Goal: Information Seeking & Learning: Find specific fact

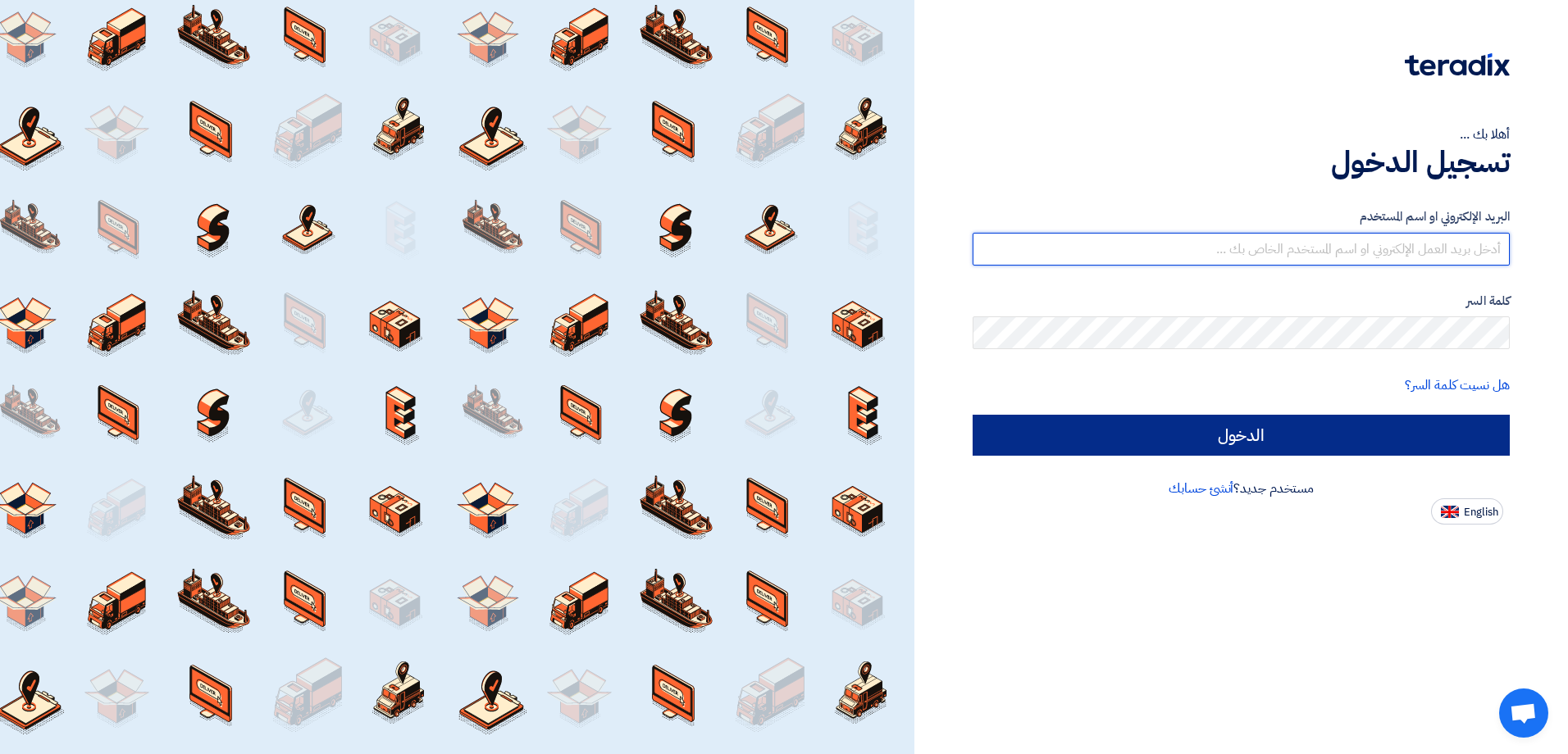
type input "[EMAIL_ADDRESS][DOMAIN_NAME]"
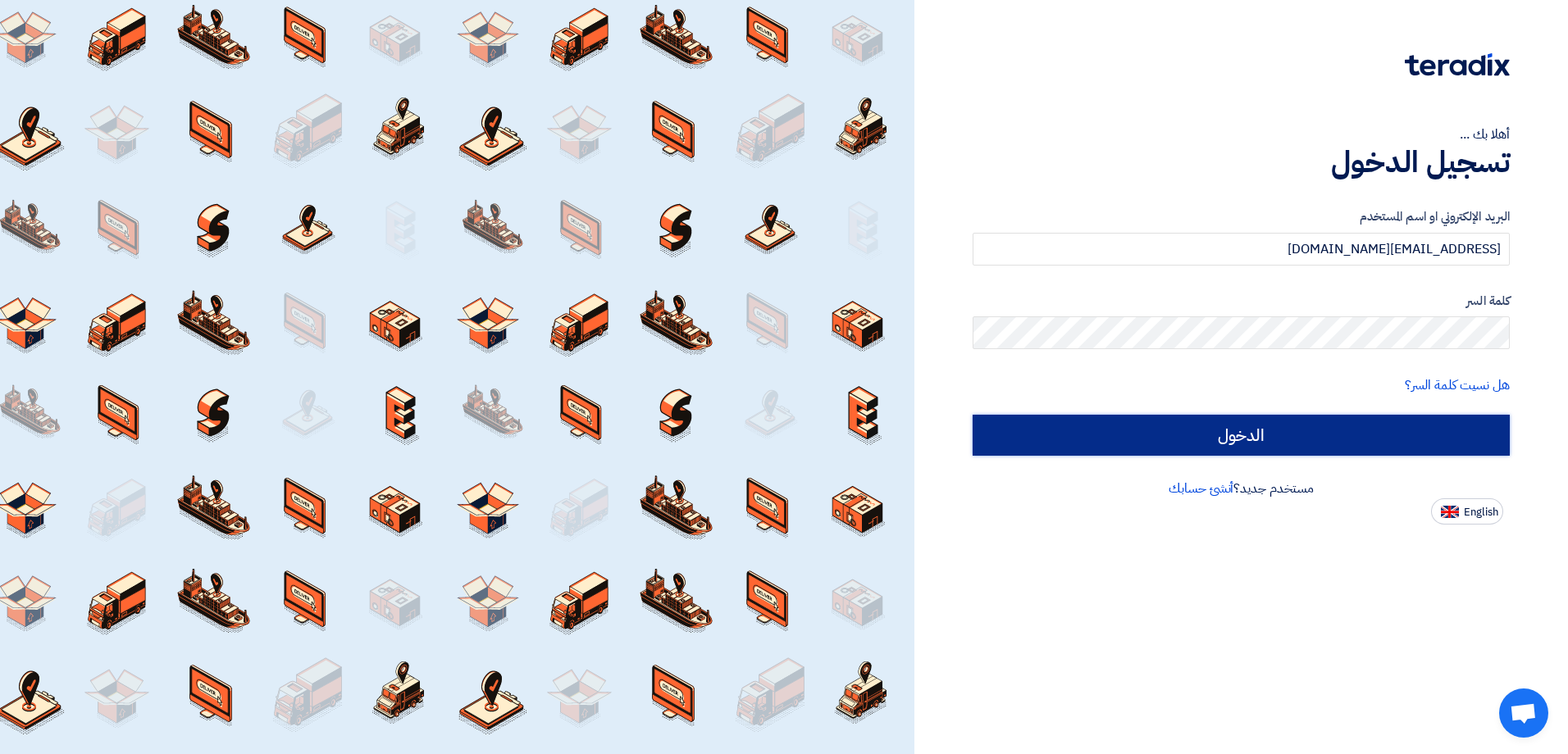
click at [1379, 446] on input "الدخول" at bounding box center [1240, 435] width 537 height 41
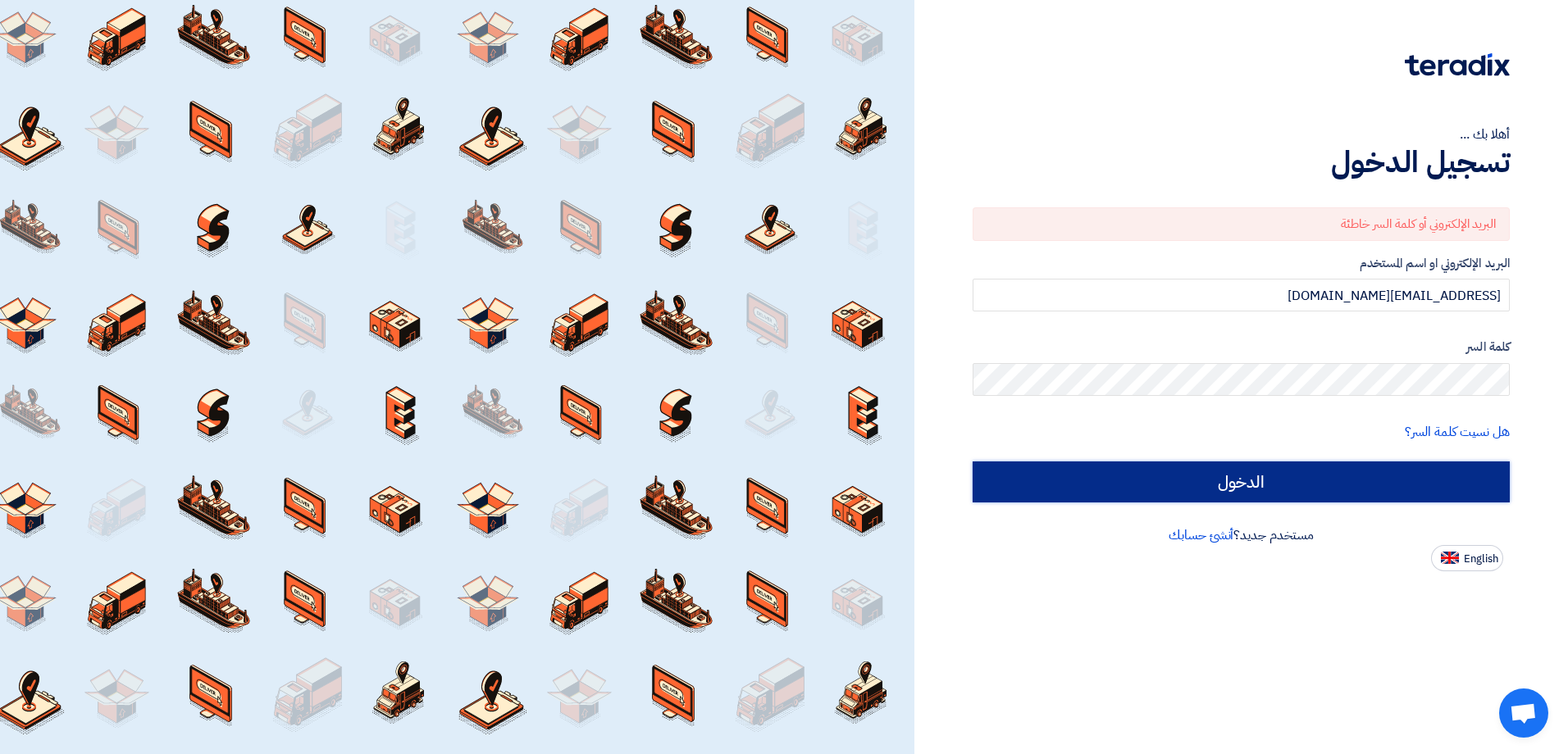
click at [1310, 479] on input "الدخول" at bounding box center [1240, 481] width 537 height 41
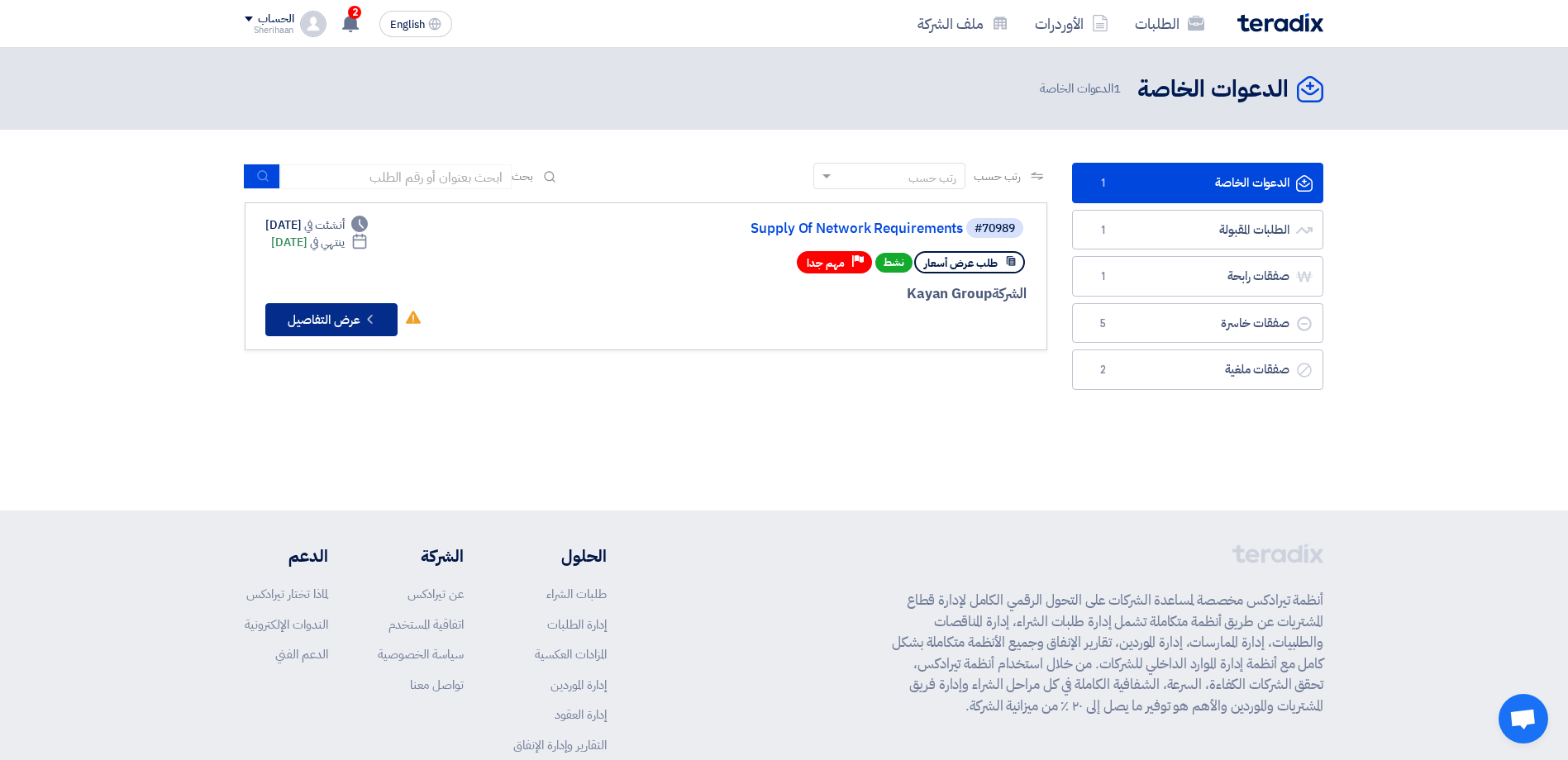
click at [304, 324] on button "Check details عرض التفاصيل" at bounding box center [331, 319] width 132 height 33
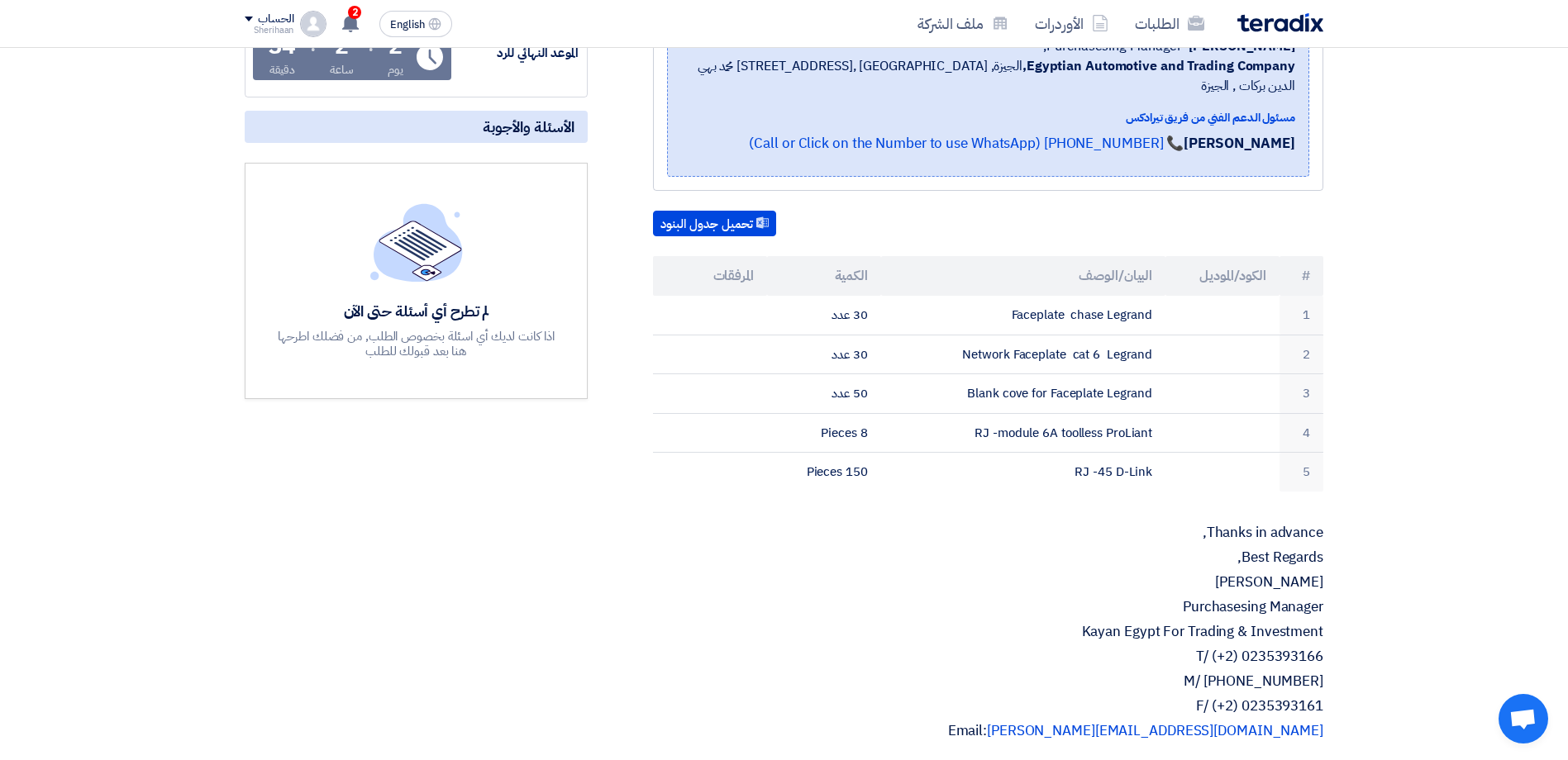
scroll to position [248, 0]
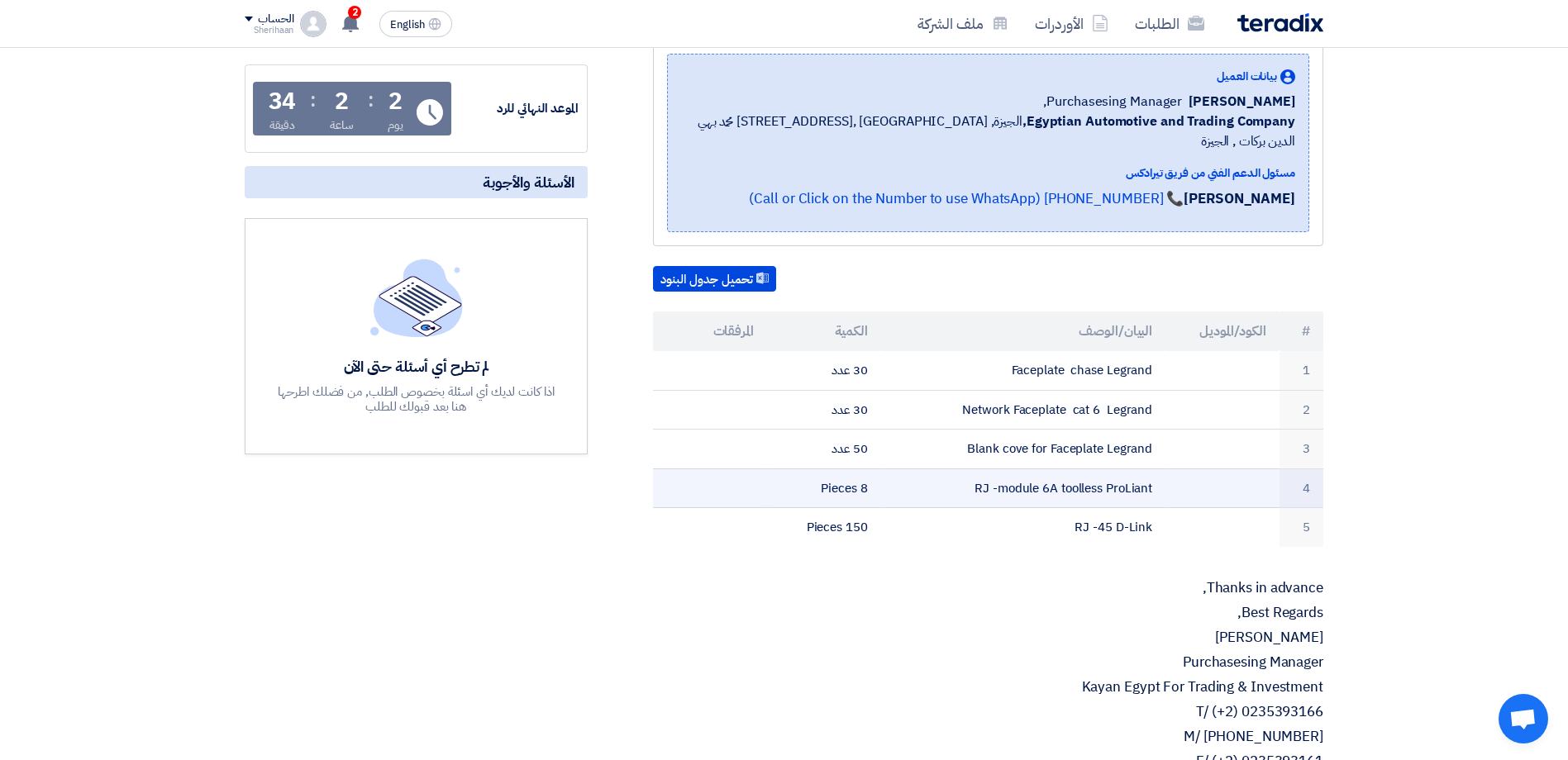
drag, startPoint x: 1191, startPoint y: 342, endPoint x: 1150, endPoint y: 471, distance: 135.4
click at [1150, 471] on tbody "1 Faceplate chase Legrand 30 عدد 2 Network Faceplate cat 6 Legrand 30 عدد 3 Bla…" at bounding box center [988, 449] width 670 height 196
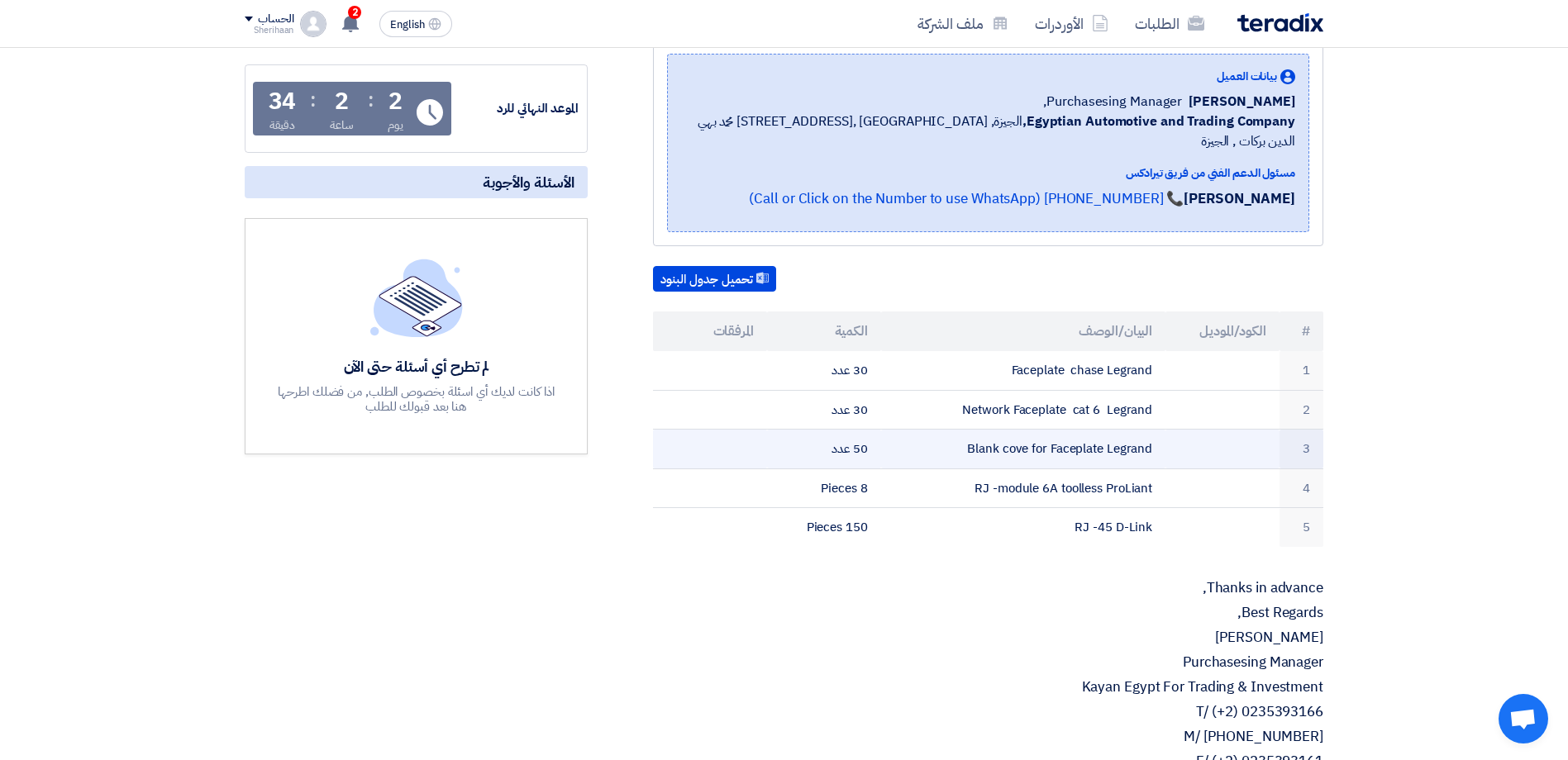
drag, startPoint x: 1150, startPoint y: 471, endPoint x: 1202, endPoint y: 427, distance: 68.1
click at [1202, 430] on td at bounding box center [1222, 449] width 115 height 39
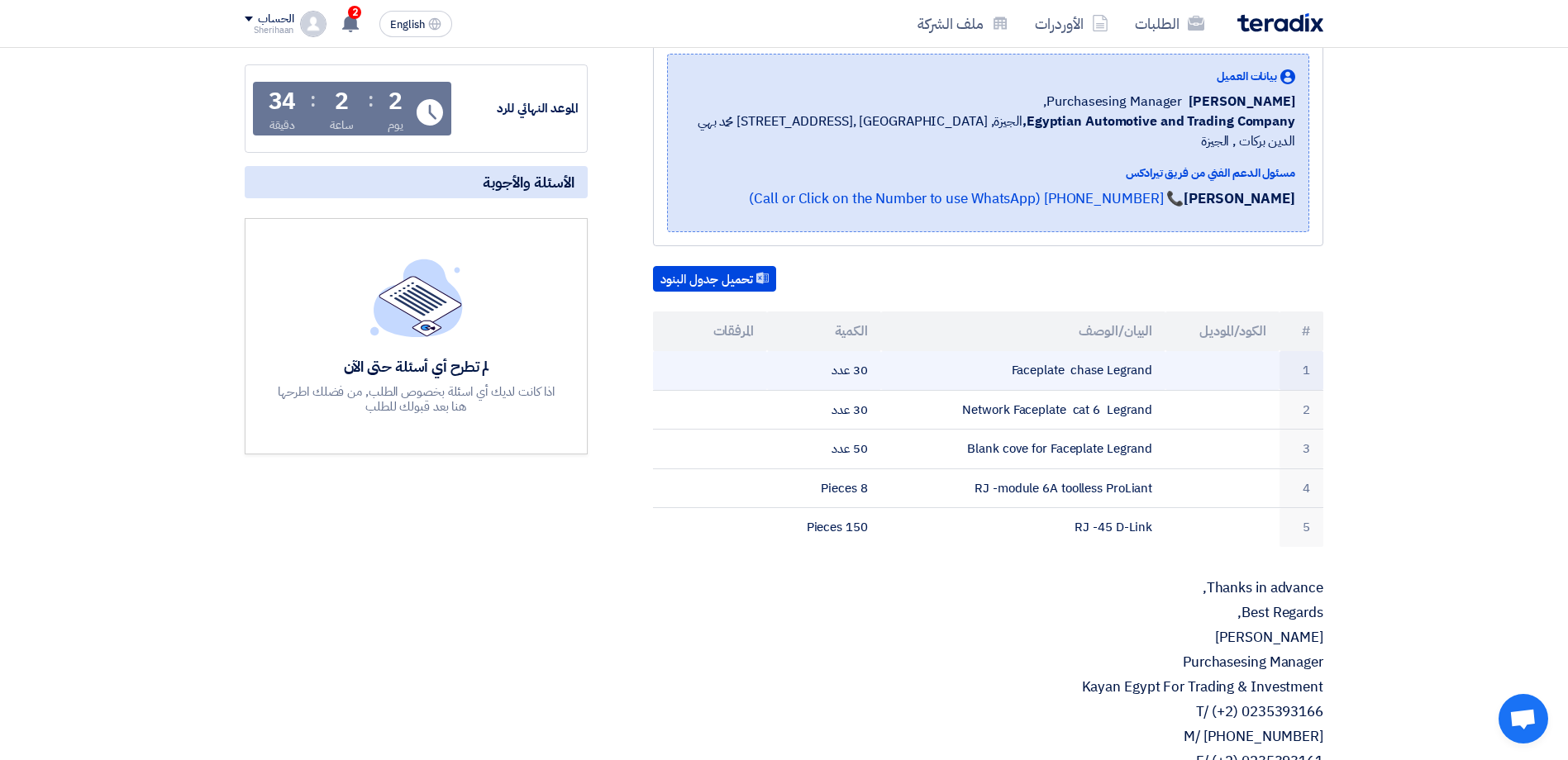
drag, startPoint x: 822, startPoint y: 350, endPoint x: 1077, endPoint y: 364, distance: 255.4
click at [1077, 364] on tr "1 Faceplate chase Legrand 30 عدد" at bounding box center [988, 370] width 670 height 38
drag, startPoint x: 1077, startPoint y: 364, endPoint x: 1157, endPoint y: 342, distance: 83.0
click at [1157, 351] on td "Faceplate chase Legrand" at bounding box center [1023, 370] width 285 height 38
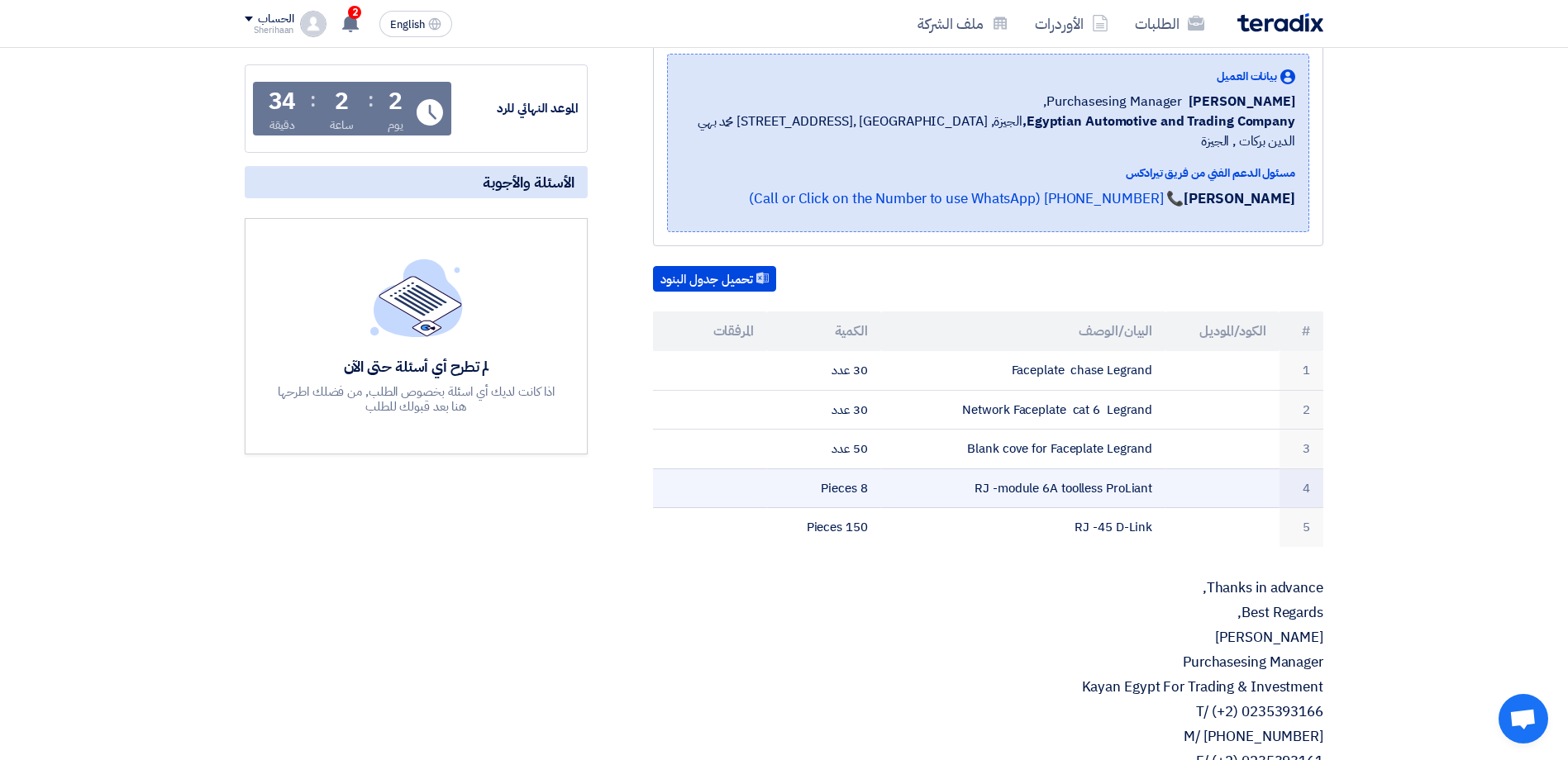
drag, startPoint x: 1152, startPoint y: 346, endPoint x: 1132, endPoint y: 480, distance: 135.5
click at [1132, 480] on tbody "1 Faceplate chase Legrand 30 عدد 2 Network Faceplate cat 6 Legrand 30 عدد 3 Bla…" at bounding box center [988, 449] width 670 height 196
drag, startPoint x: 1132, startPoint y: 480, endPoint x: 1200, endPoint y: 467, distance: 69.2
click at [1200, 469] on td at bounding box center [1222, 488] width 115 height 39
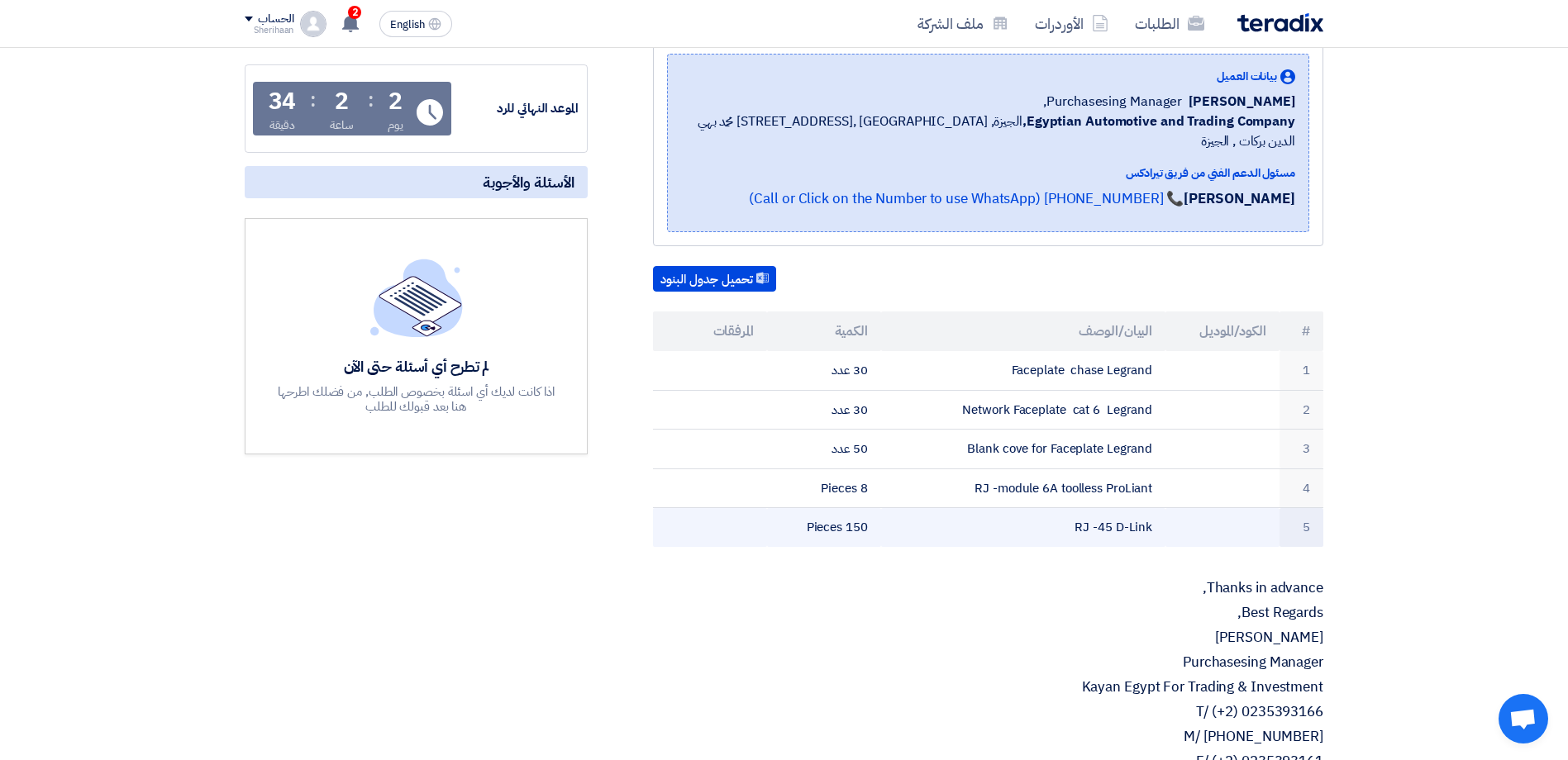
drag, startPoint x: 1153, startPoint y: 344, endPoint x: 801, endPoint y: 506, distance: 387.5
click at [801, 506] on tbody "1 Faceplate chase Legrand 30 عدد 2 Network Faceplate cat 6 Legrand 30 عدد 3 Bla…" at bounding box center [988, 449] width 670 height 196
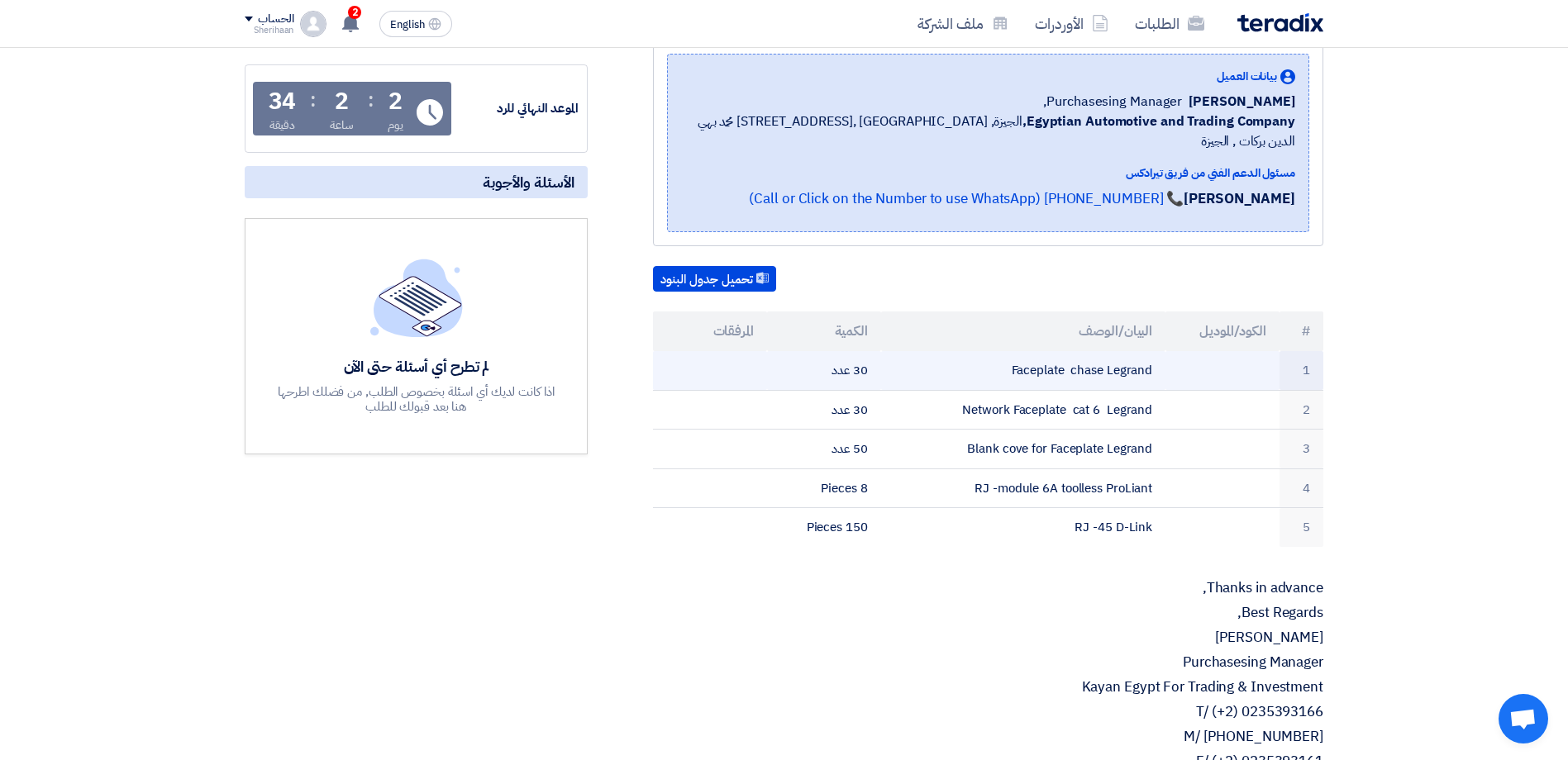
copy tbody "Faceplate chase Legrand 30 عدد 2 Network Faceplate cat 6 Legrand 30 عدد 3 Blank…"
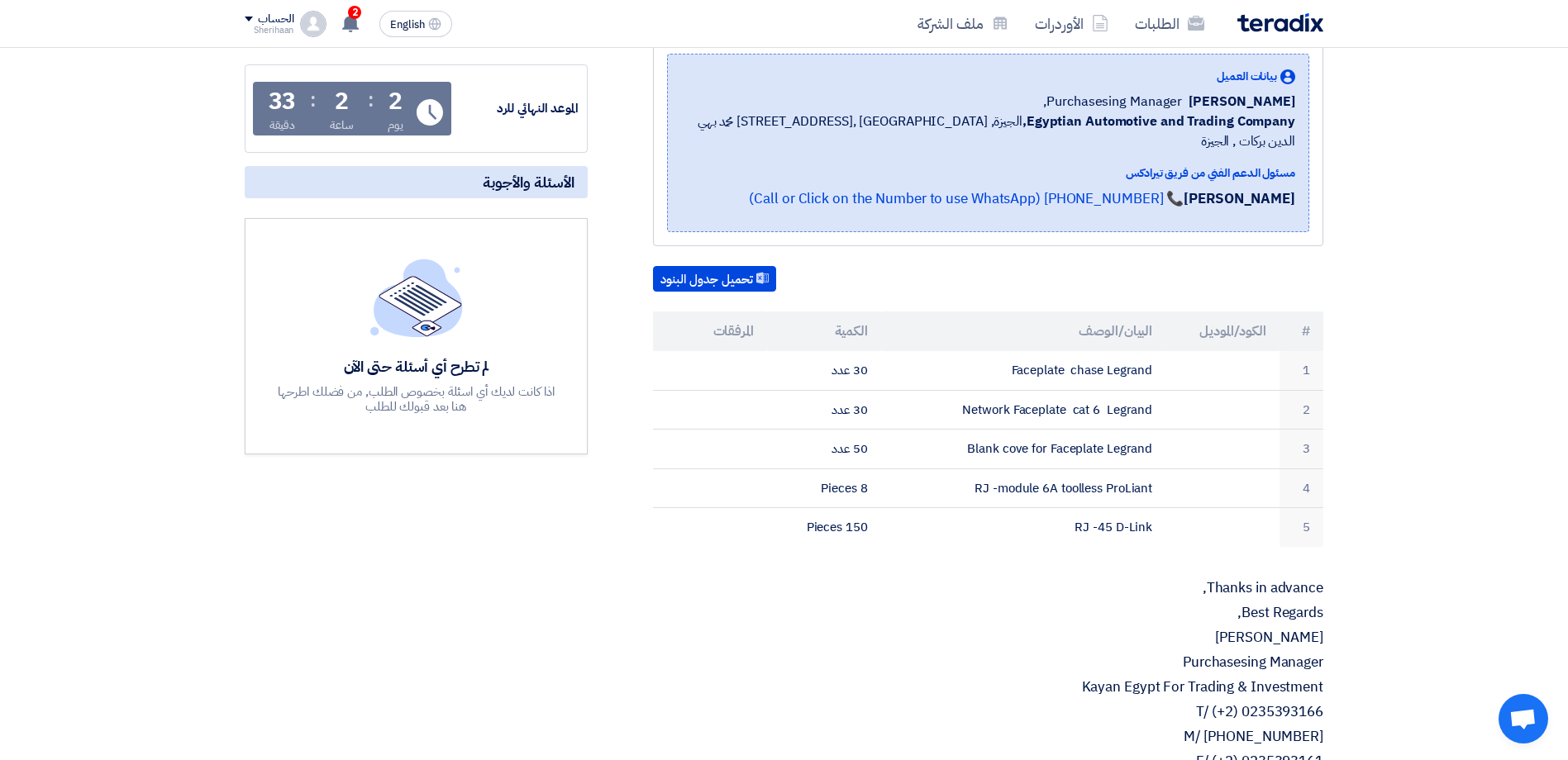
click at [741, 629] on p "[PERSON_NAME]" at bounding box center [988, 637] width 670 height 16
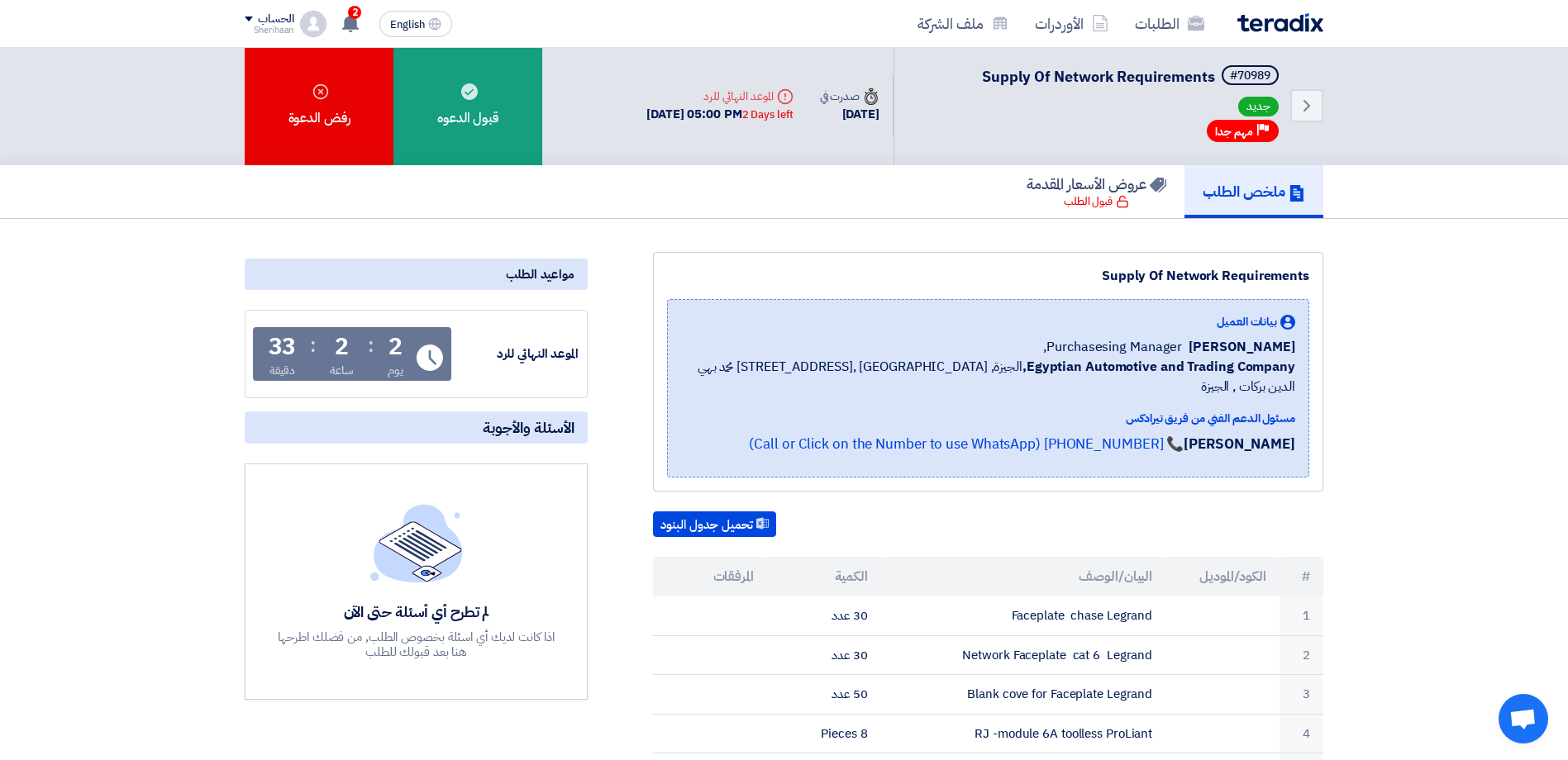
scroll to position [0, 0]
